Goal: Transaction & Acquisition: Obtain resource

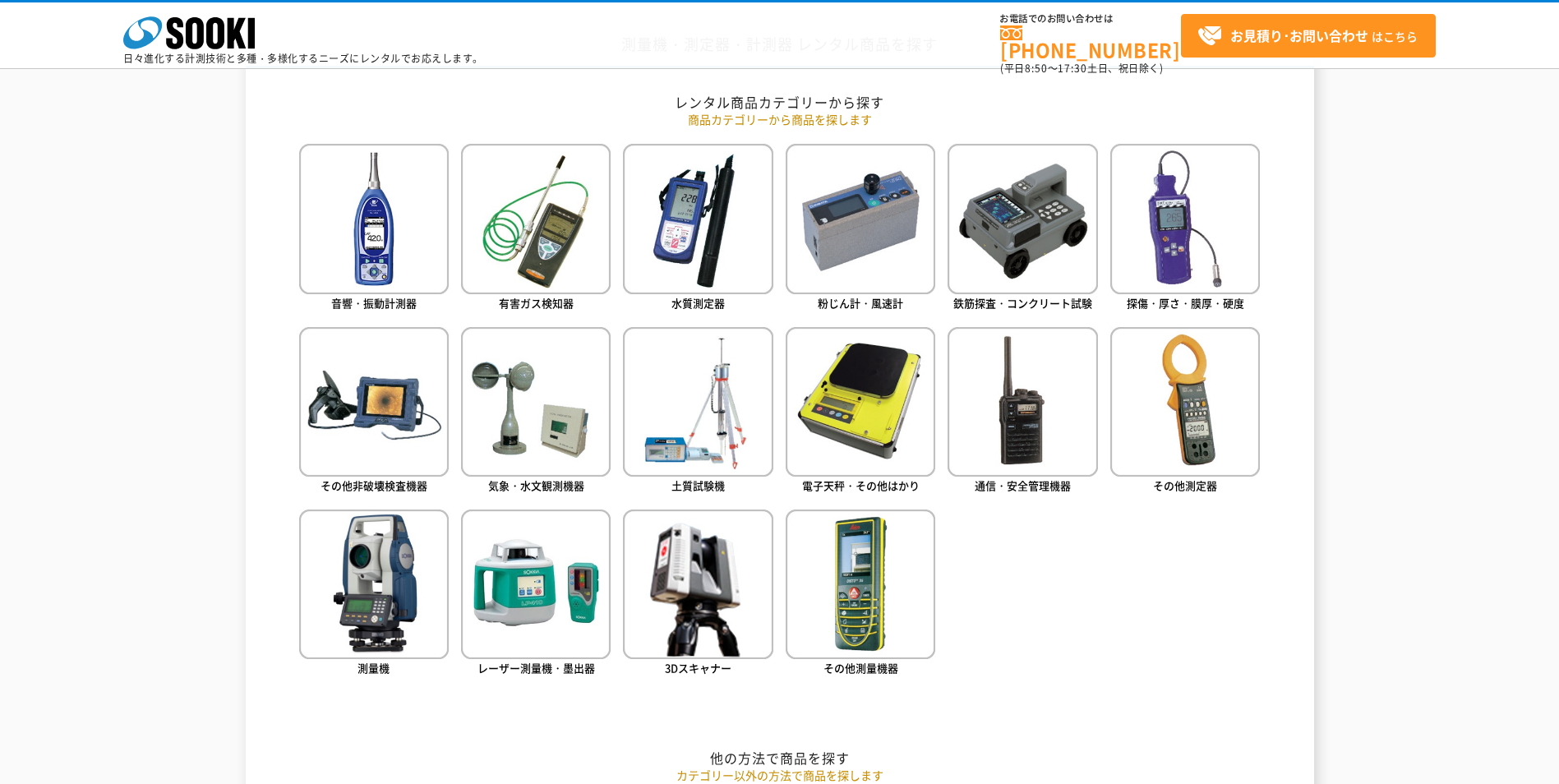
scroll to position [657, 0]
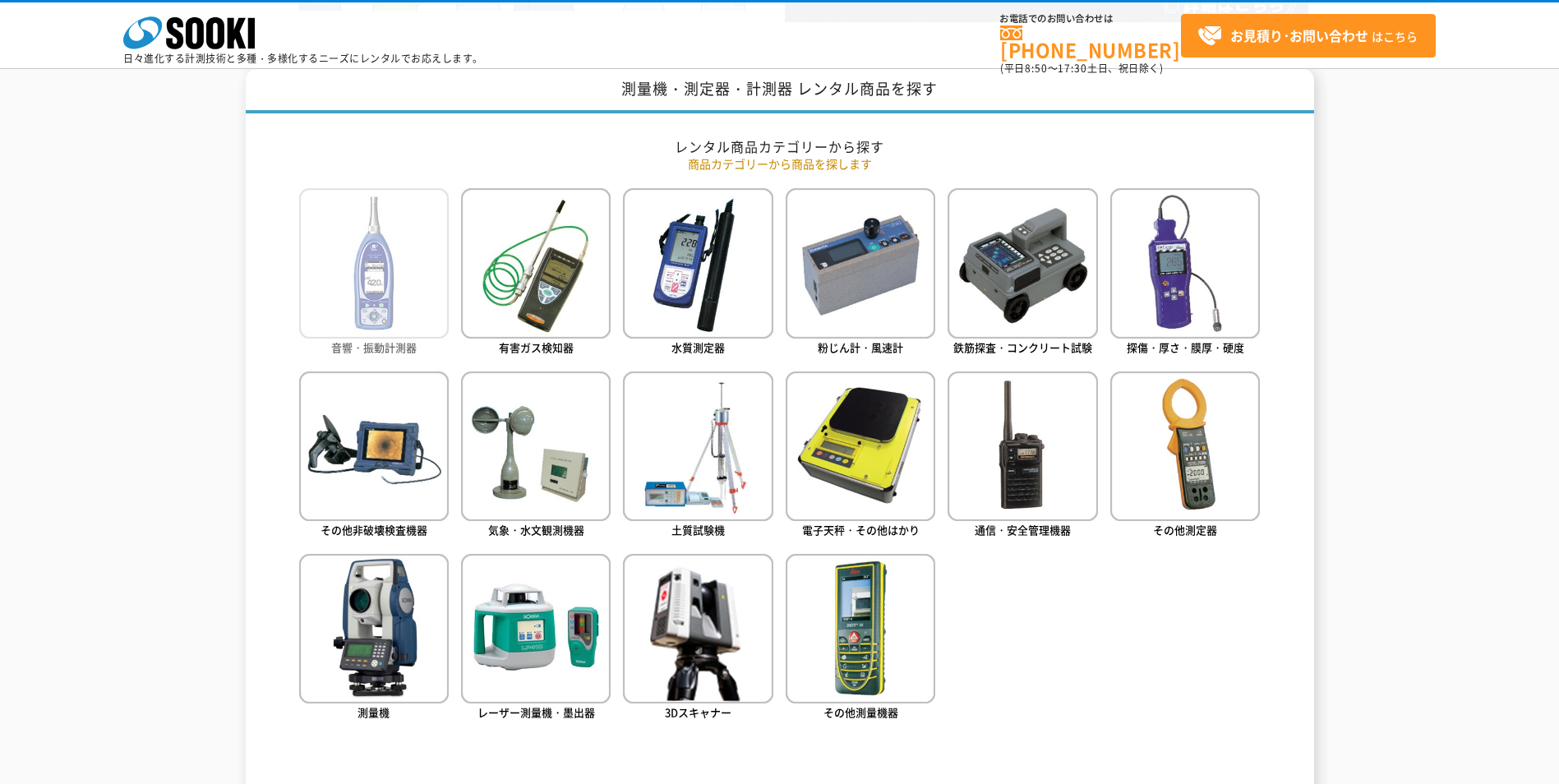
click at [397, 323] on img at bounding box center [374, 262] width 150 height 150
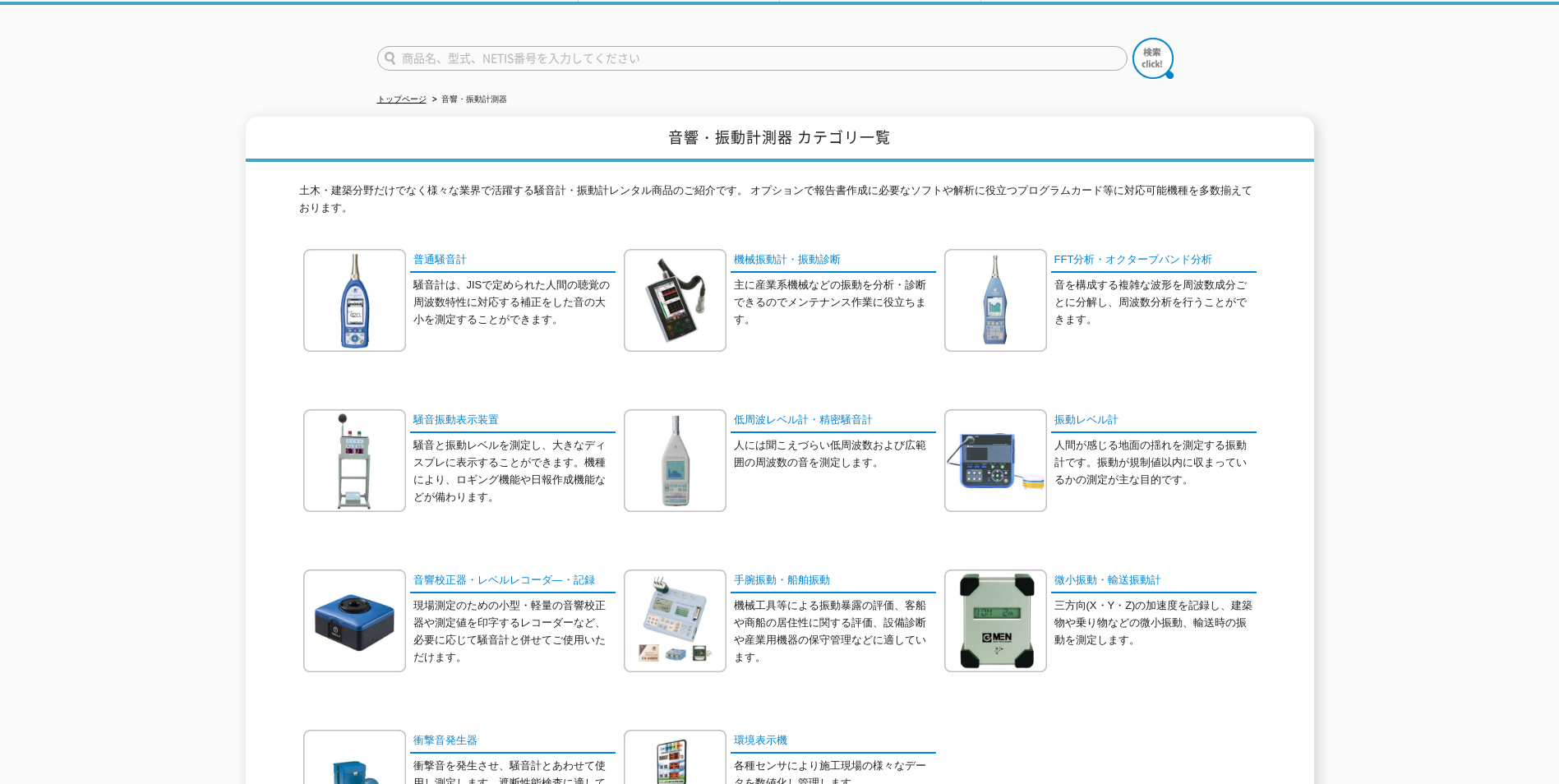
scroll to position [164, 0]
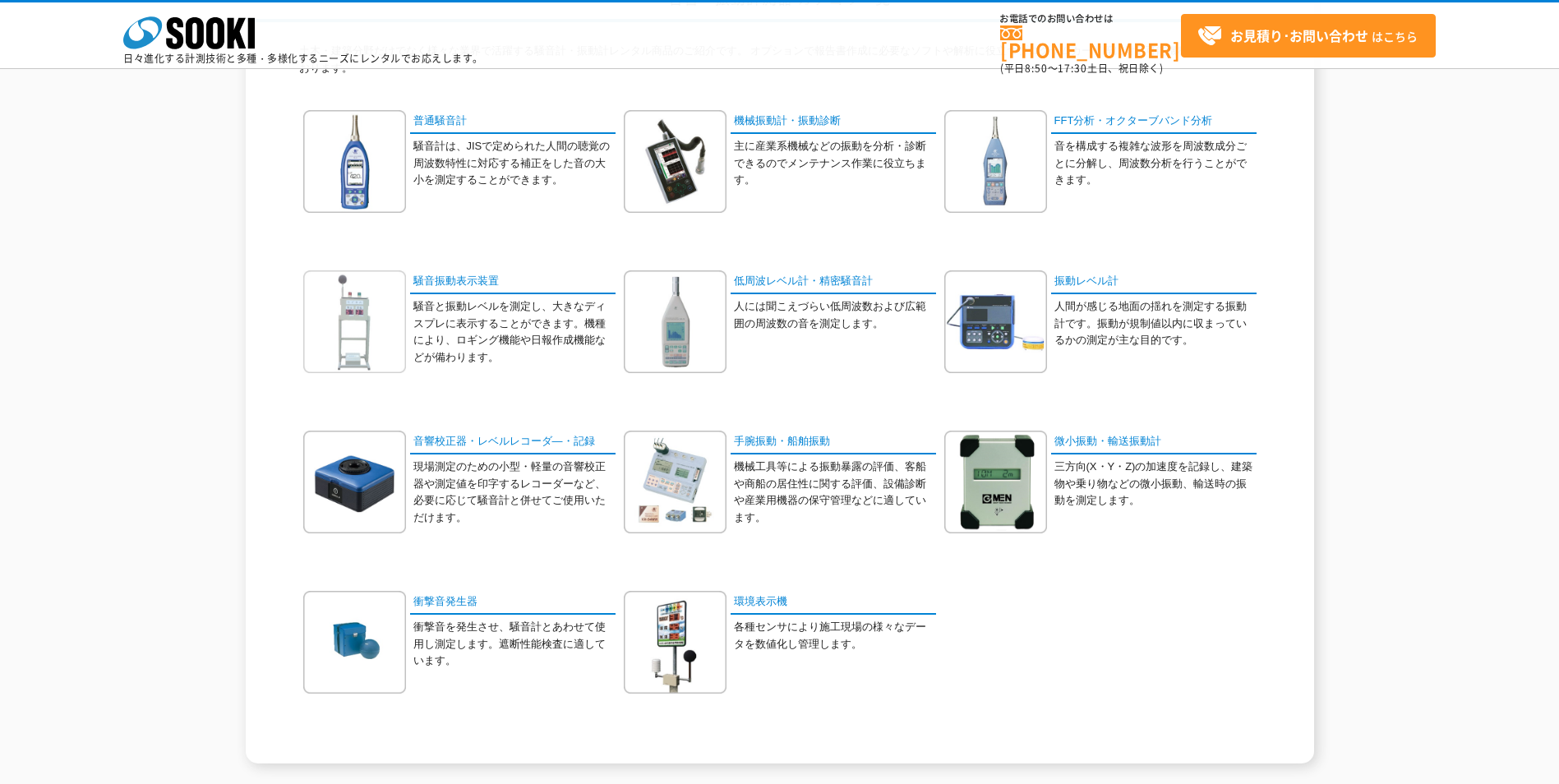
click at [394, 332] on img at bounding box center [355, 322] width 103 height 103
click at [424, 283] on link "騒音振動表示装置" at bounding box center [513, 282] width 206 height 24
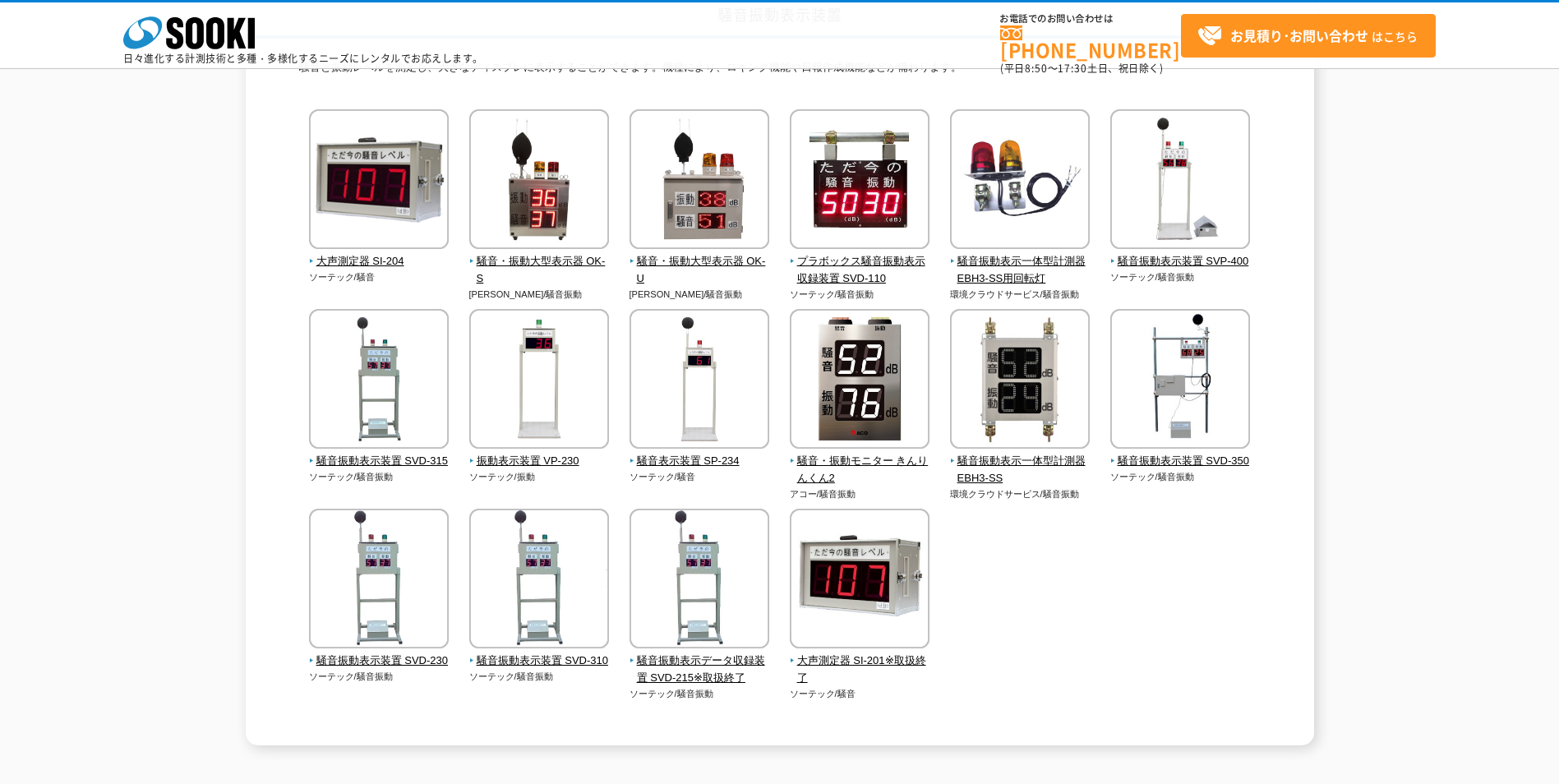
scroll to position [164, 0]
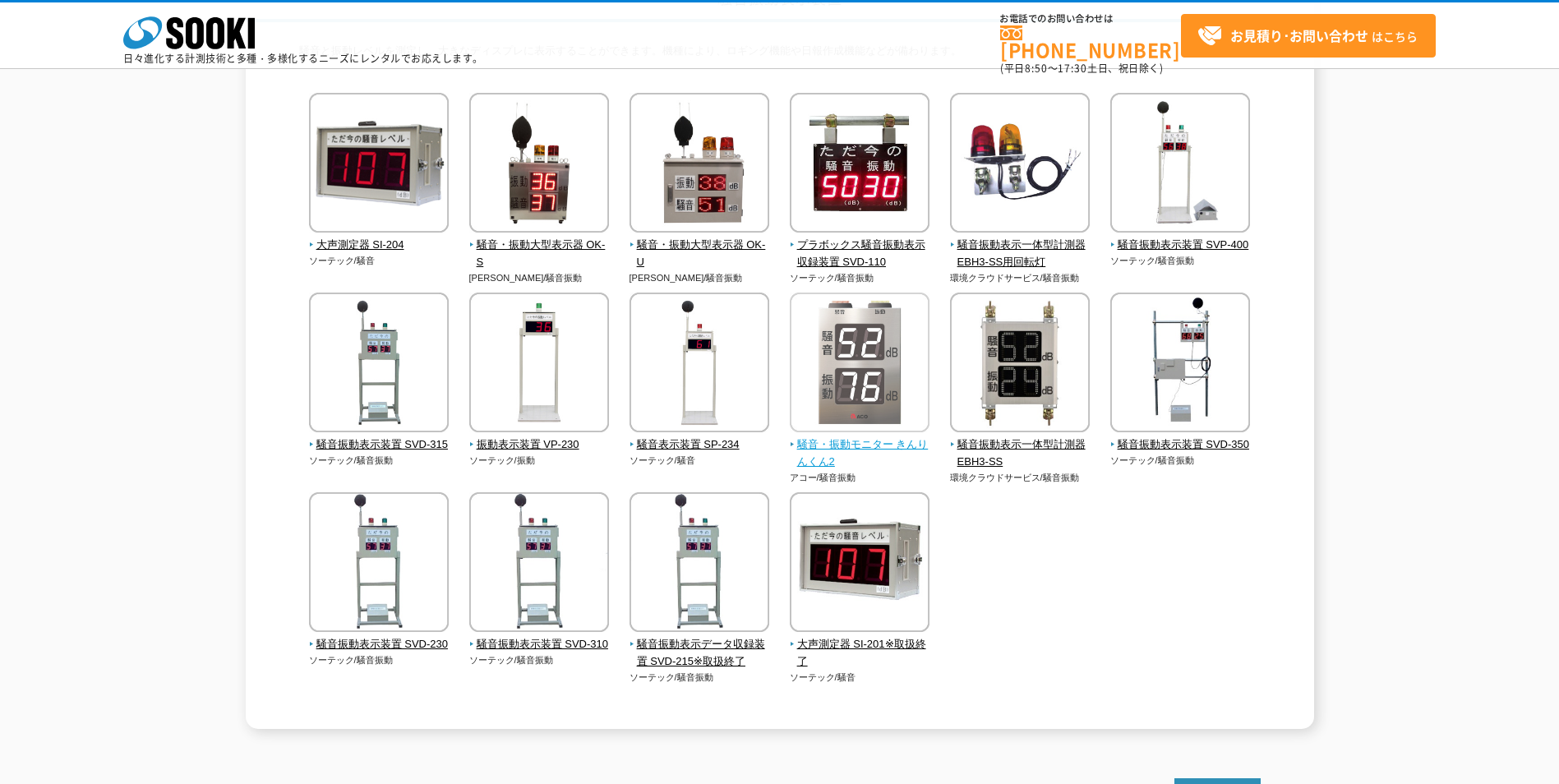
click at [831, 454] on span "騒音・振動モニター きんりんくん2" at bounding box center [860, 453] width 141 height 35
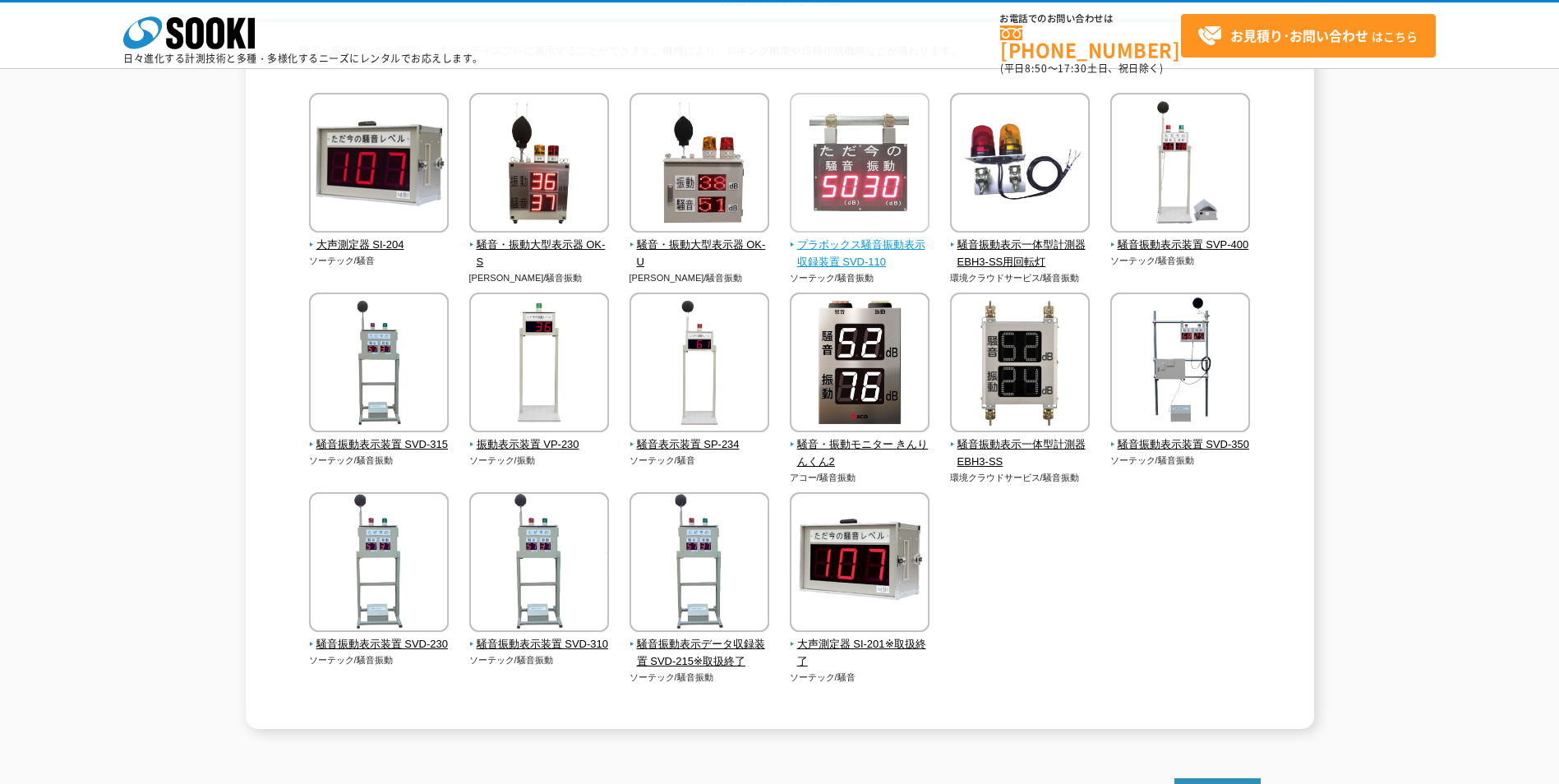
click at [858, 116] on img at bounding box center [860, 165] width 140 height 144
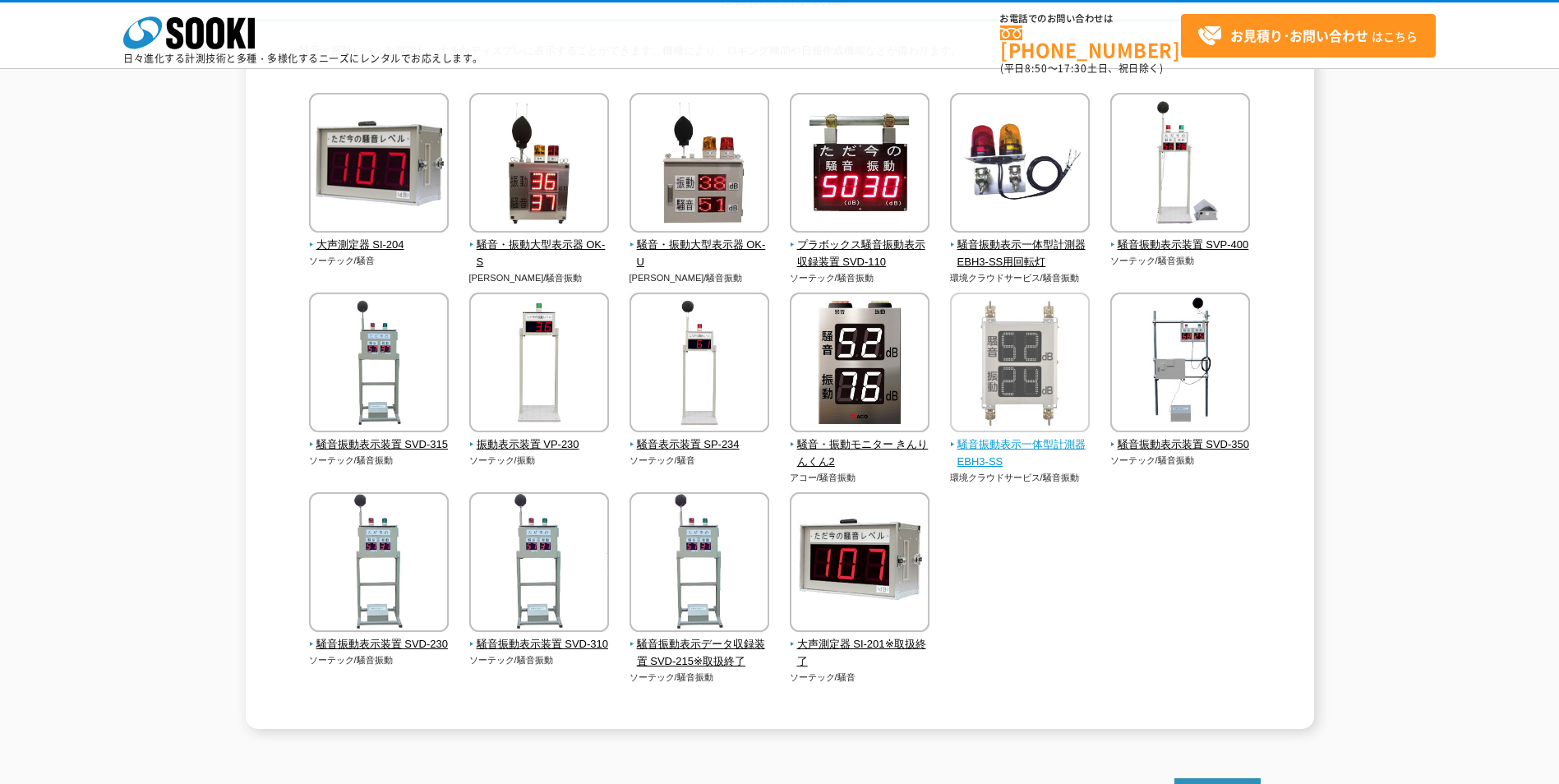
click at [1012, 390] on img at bounding box center [1020, 364] width 140 height 144
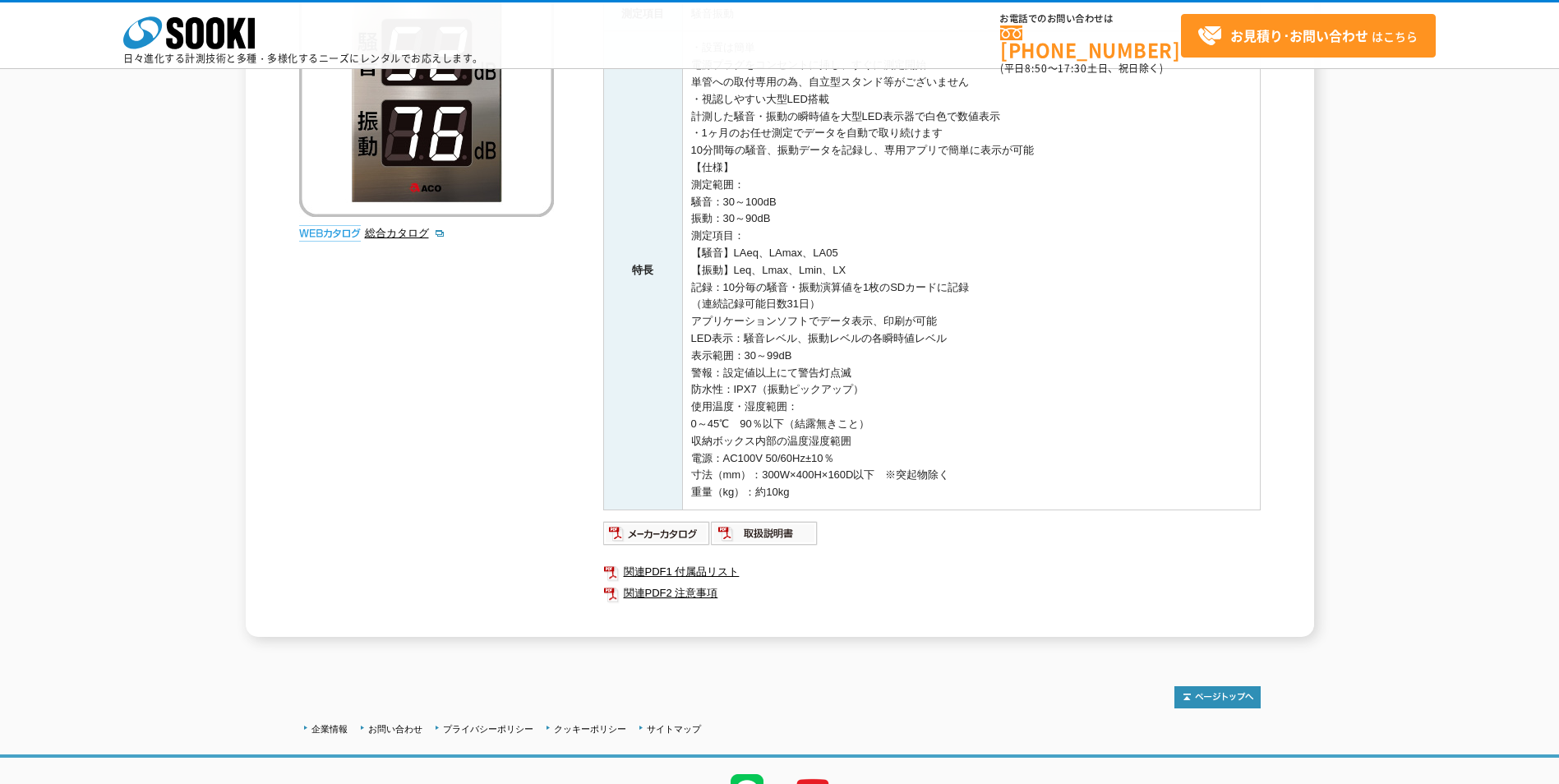
scroll to position [329, 0]
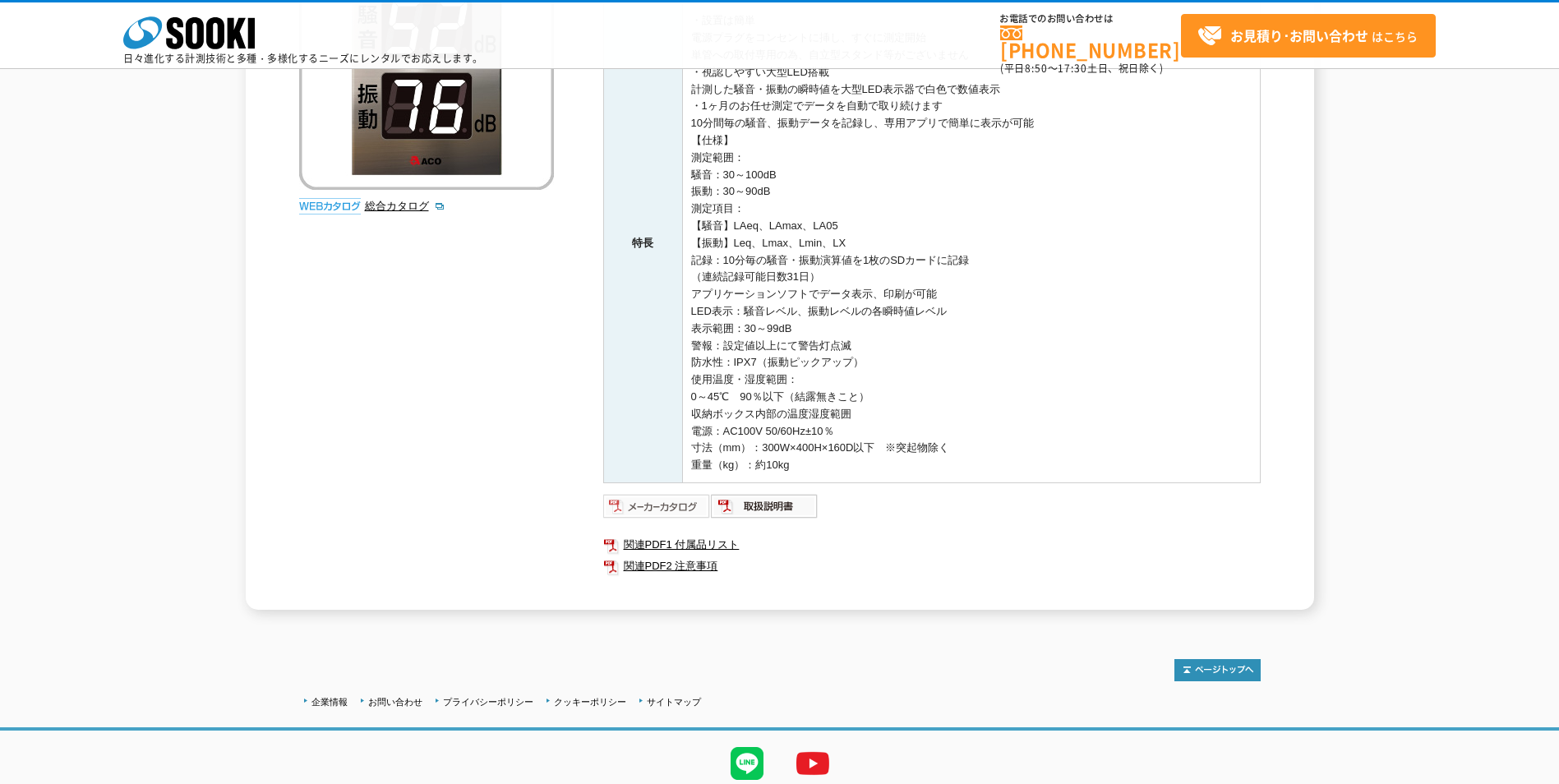
click at [679, 499] on img at bounding box center [657, 506] width 107 height 27
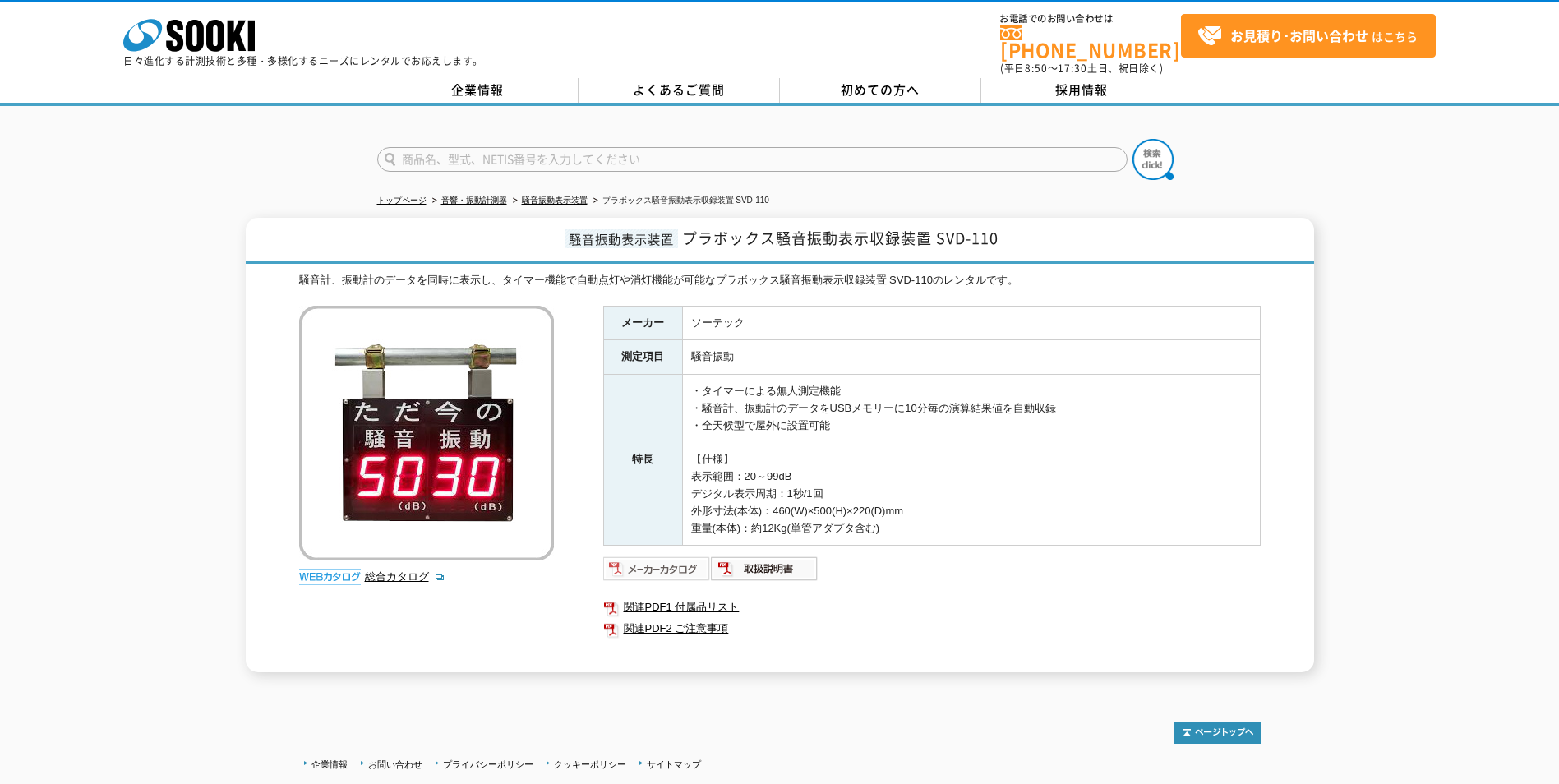
click at [643, 558] on img at bounding box center [657, 569] width 107 height 27
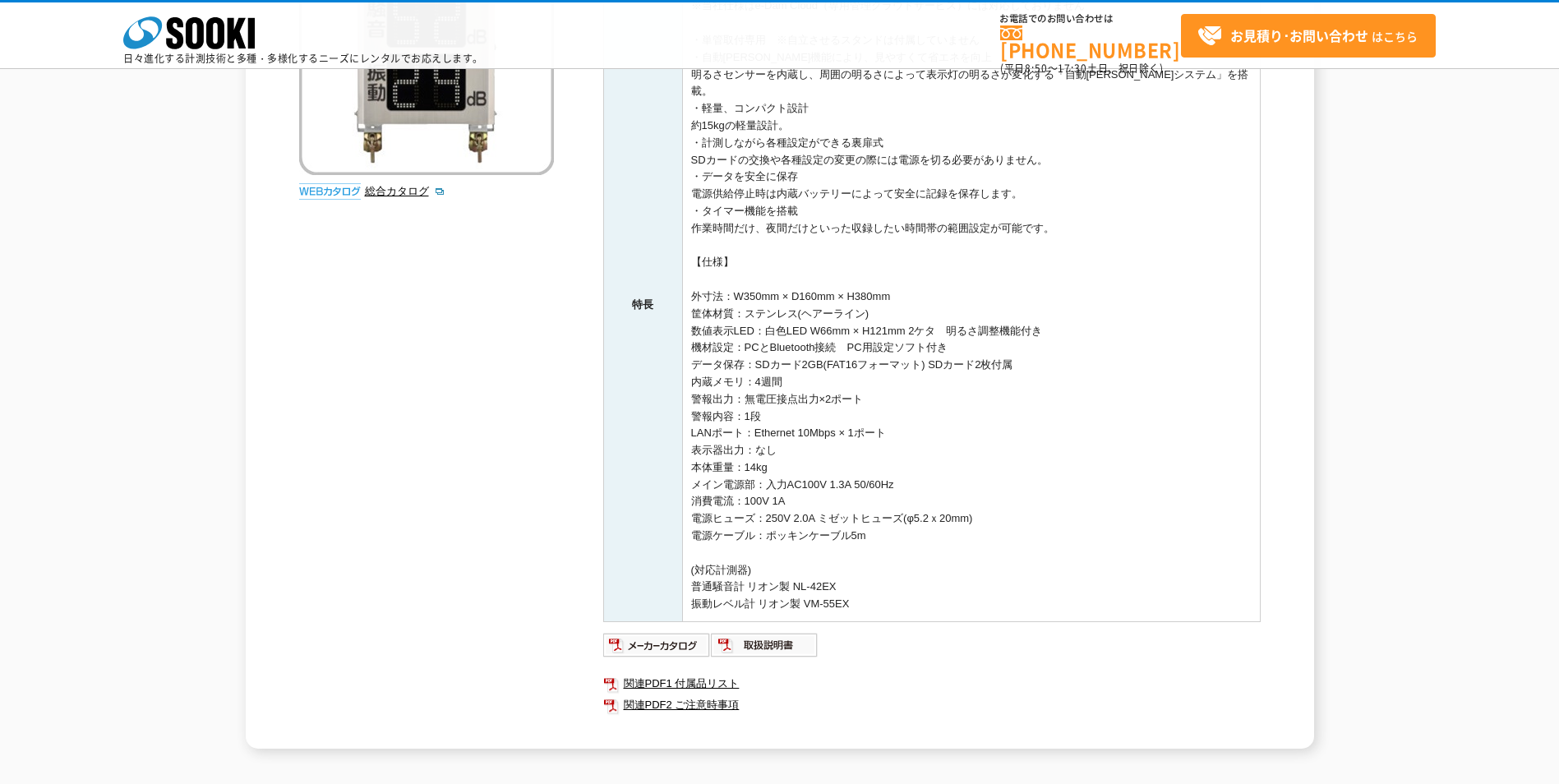
scroll to position [411, 0]
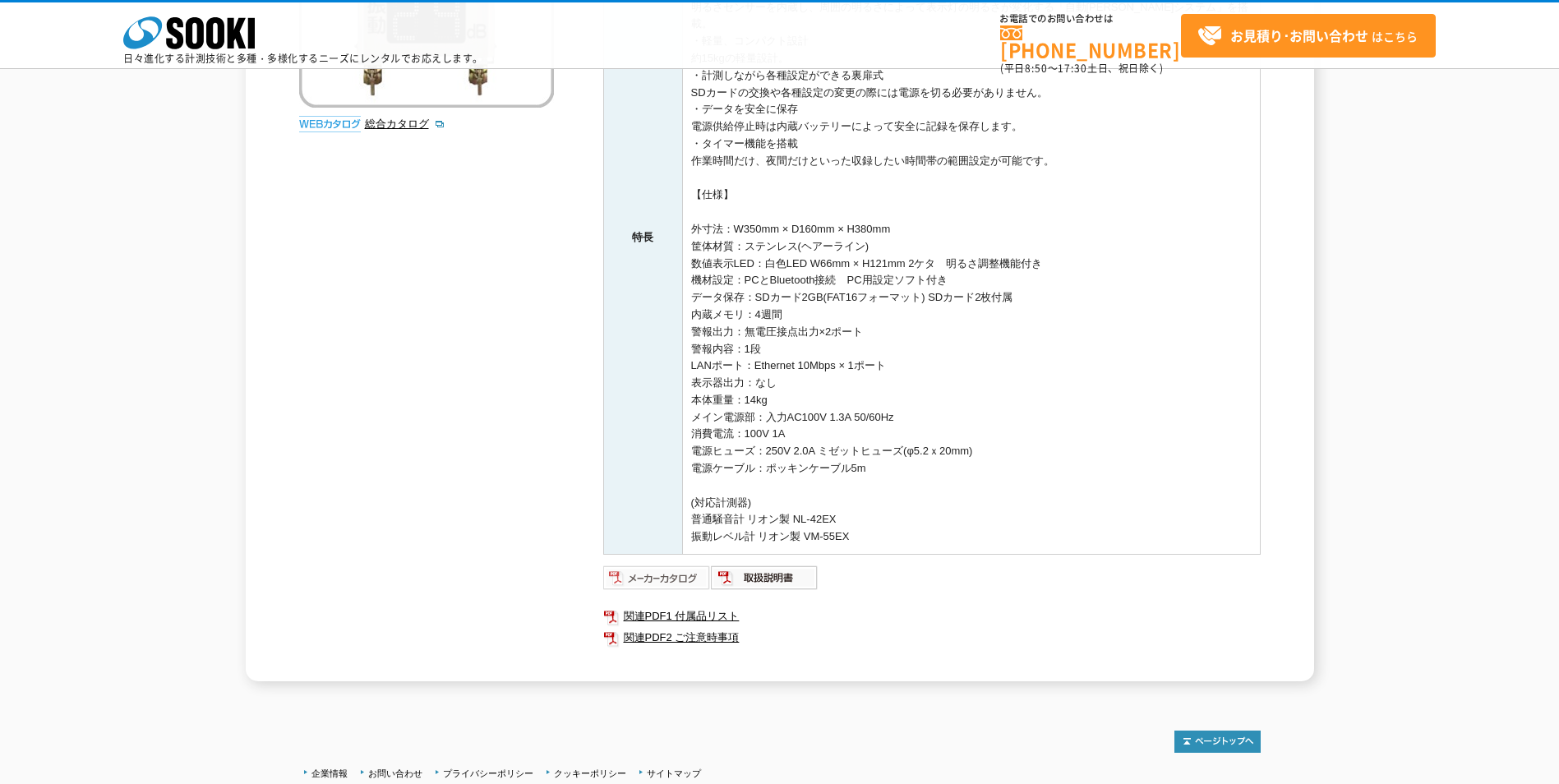
click at [667, 565] on img at bounding box center [657, 578] width 107 height 27
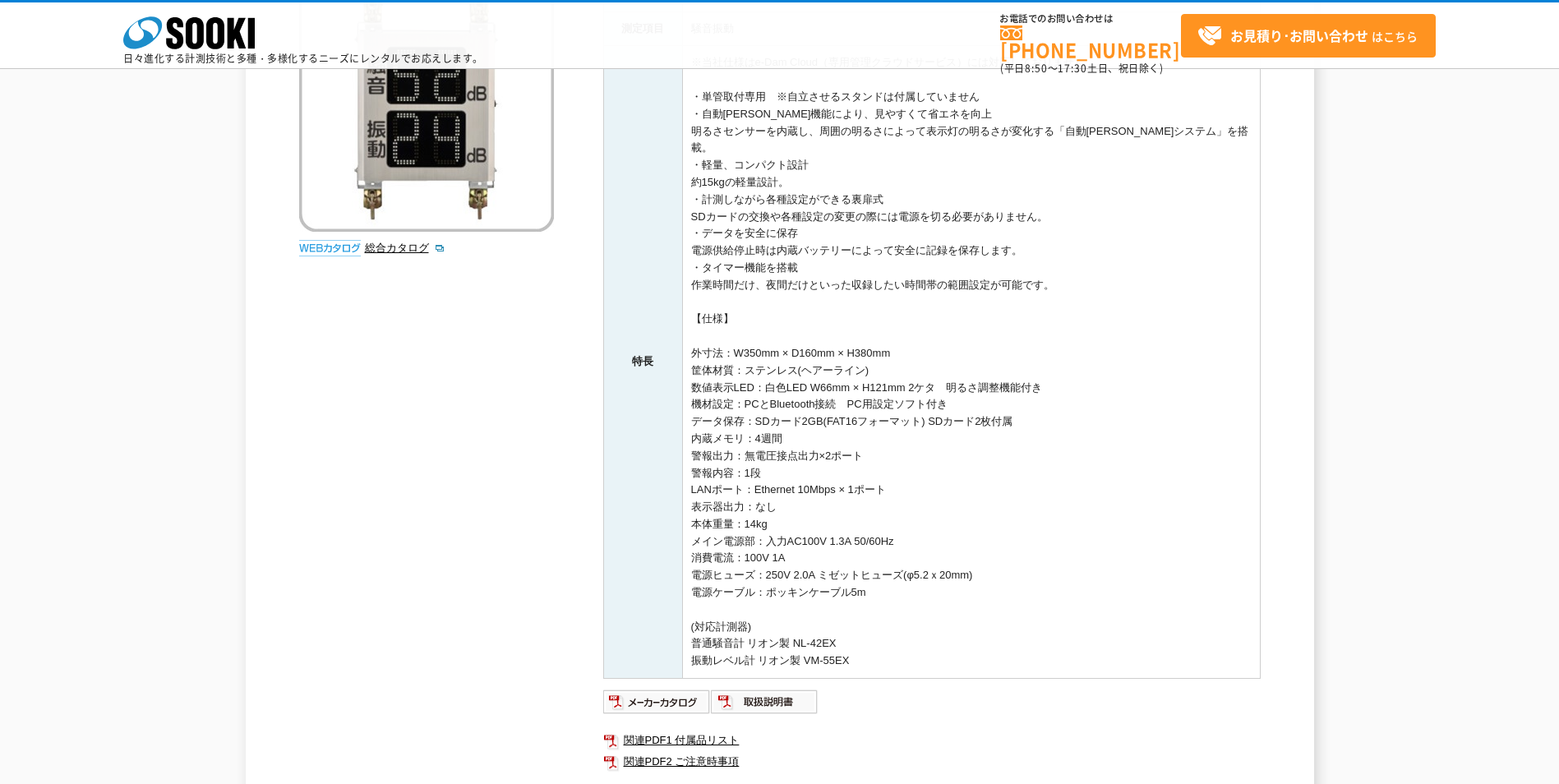
scroll to position [82, 0]
